Goal: Navigation & Orientation: Find specific page/section

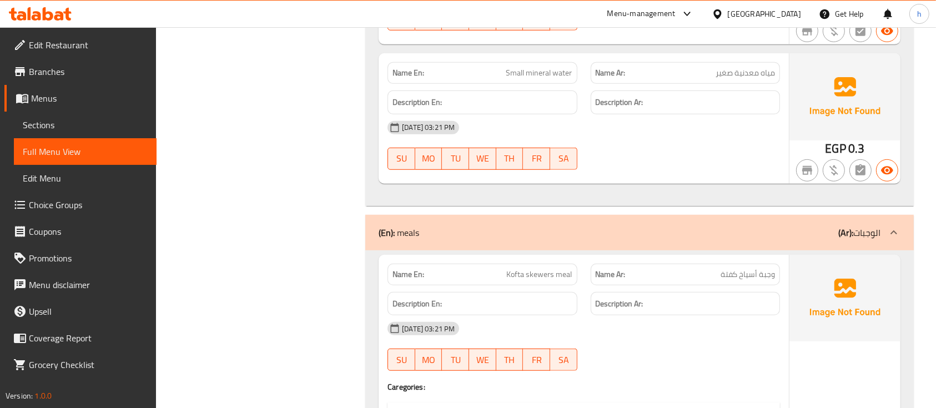
scroll to position [615, 0]
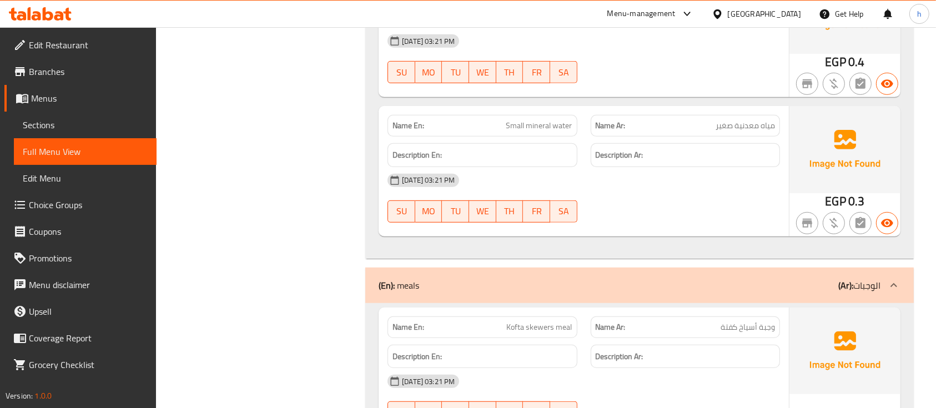
click at [67, 69] on span "Branches" at bounding box center [88, 71] width 119 height 13
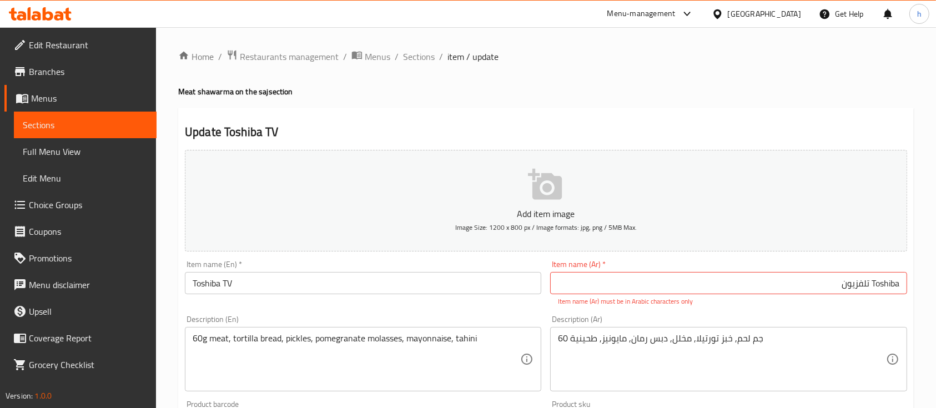
click at [275, 41] on div "Home / Restaurants management / Menus / Sections / item / update Meat shawarma …" at bounding box center [546, 407] width 780 height 760
click at [280, 54] on span "Restaurants management" at bounding box center [289, 56] width 99 height 13
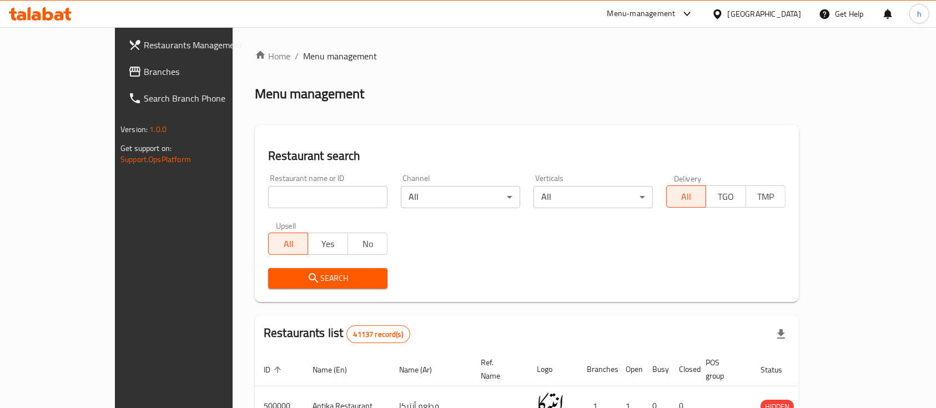
click at [303, 62] on span "Menu management" at bounding box center [340, 55] width 74 height 13
click at [144, 69] on span "Branches" at bounding box center [203, 71] width 119 height 13
